Goal: Answer question/provide support

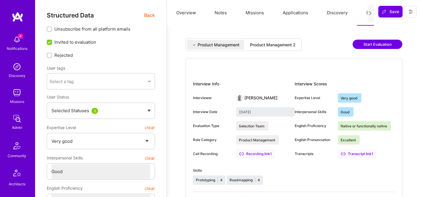
select select "5"
select select "4"
select select "7"
select select "US"
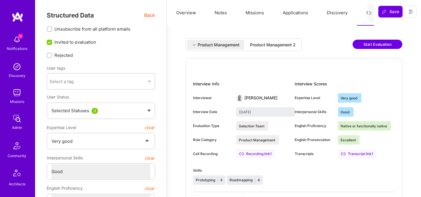
select select "Right Now"
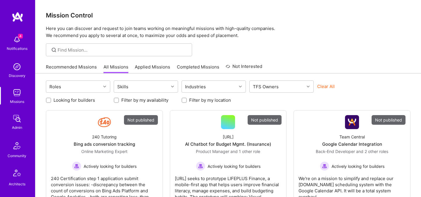
scroll to position [175, 0]
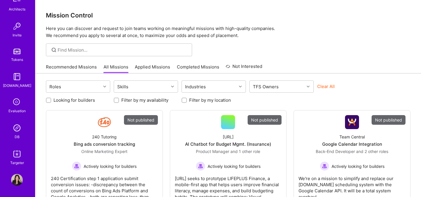
click at [17, 136] on div "DB" at bounding box center [17, 137] width 5 height 6
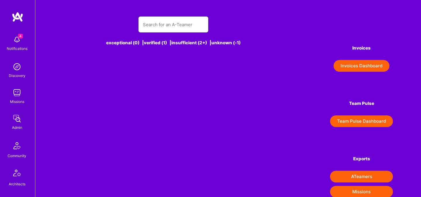
click at [172, 26] on input "text" at bounding box center [173, 24] width 61 height 15
paste input "text"
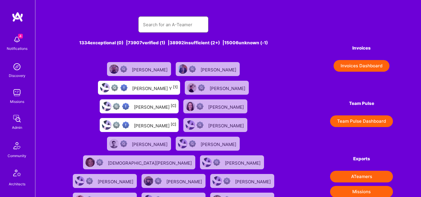
paste input "Stefan Micic"
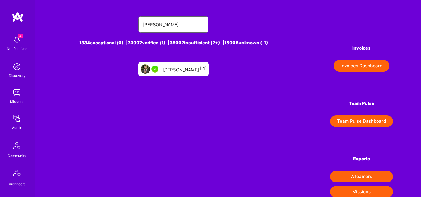
type input "Stefan Micic"
click at [167, 65] on div "Stefan Micic [-1]" at bounding box center [173, 69] width 70 height 14
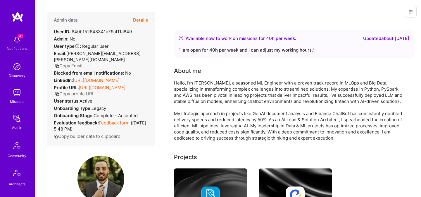
click at [141, 21] on button "Details" at bounding box center [140, 20] width 15 height 17
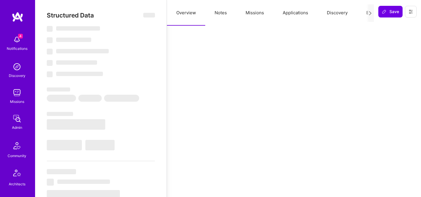
click at [363, 13] on button "Evaluation" at bounding box center [377, 13] width 40 height 26
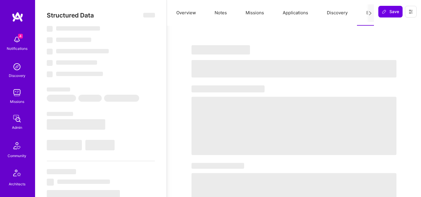
select select "Right Now"
select select "5"
select select "7"
select select "6"
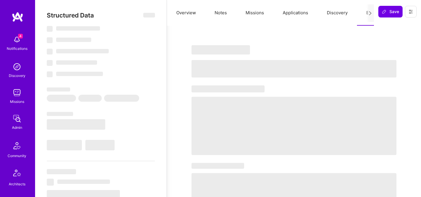
select select "RS"
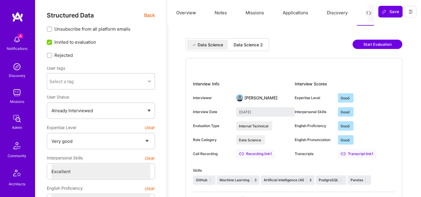
scroll to position [5, 0]
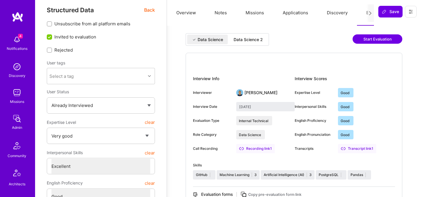
click at [248, 41] on div "Data Science 2" at bounding box center [247, 40] width 29 height 6
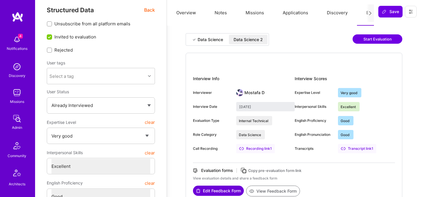
click at [207, 36] on div "Data Science" at bounding box center [207, 40] width 41 height 10
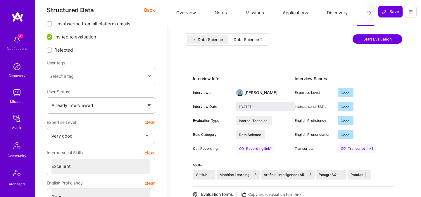
click at [244, 38] on div "Data Science 2" at bounding box center [247, 40] width 29 height 6
type input "September 5, 2025"
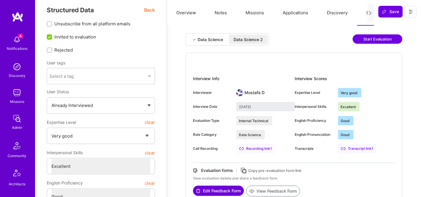
scroll to position [175, 0]
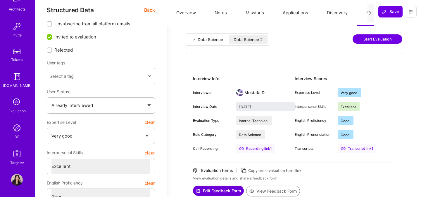
click at [18, 132] on img at bounding box center [17, 128] width 12 height 12
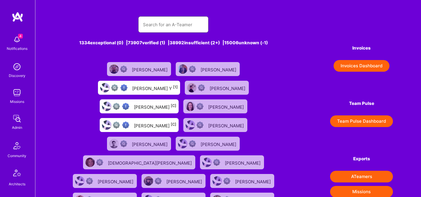
click at [163, 25] on input "text" at bounding box center [173, 24] width 61 height 15
paste input "Adrian wolny"
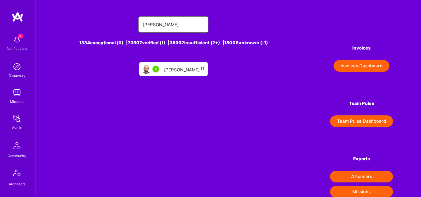
type input "Adrian wolny"
click at [175, 70] on div "Adrian Wolny [1]" at bounding box center [184, 69] width 41 height 8
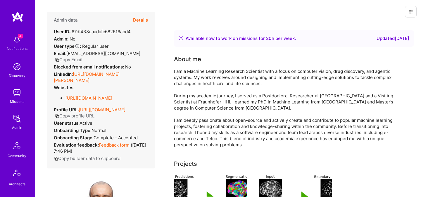
click at [144, 20] on button "Details" at bounding box center [140, 20] width 15 height 17
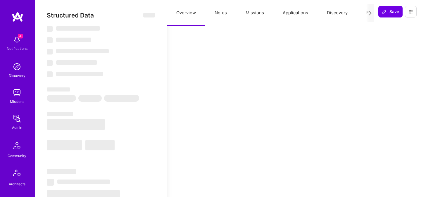
click at [365, 13] on button "Evaluation" at bounding box center [377, 13] width 40 height 26
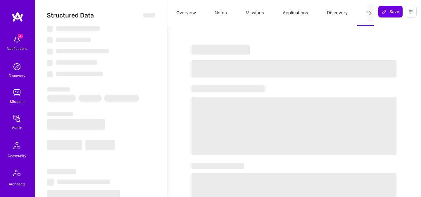
type textarea "x"
select select "Right Now"
select select "5"
select select "7"
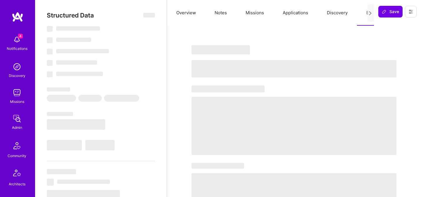
select select "6"
select select "DE"
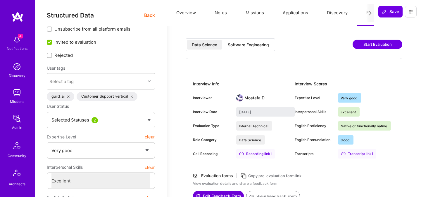
click at [262, 44] on div "Software Engineering" at bounding box center [248, 45] width 41 height 6
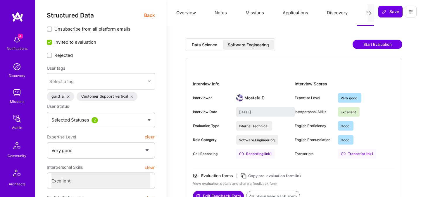
click at [211, 47] on div "Data Science" at bounding box center [204, 45] width 25 height 6
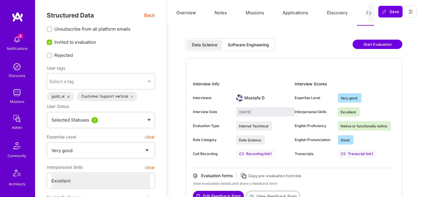
click at [246, 46] on div "Software Engineering" at bounding box center [248, 45] width 41 height 6
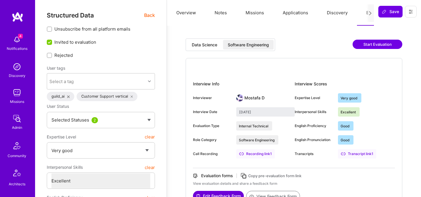
click at [213, 46] on div "Data Science" at bounding box center [204, 45] width 25 height 6
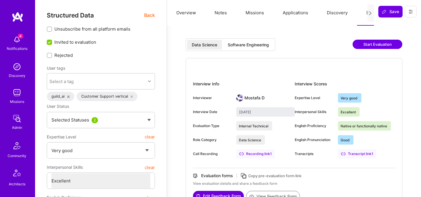
click at [236, 46] on div "Software Engineering" at bounding box center [248, 45] width 41 height 6
type input "August 29, 2025"
